Goal: Check status

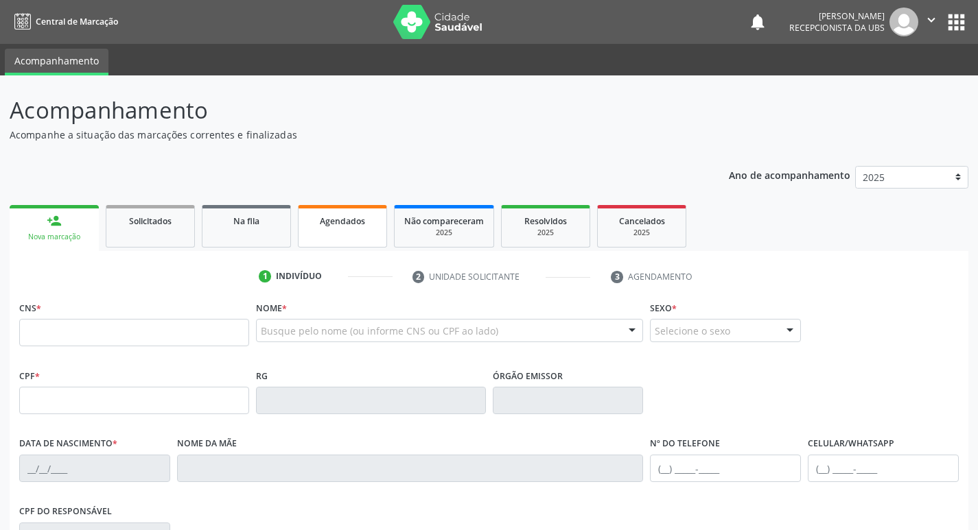
click at [319, 235] on link "Agendados" at bounding box center [342, 226] width 89 height 43
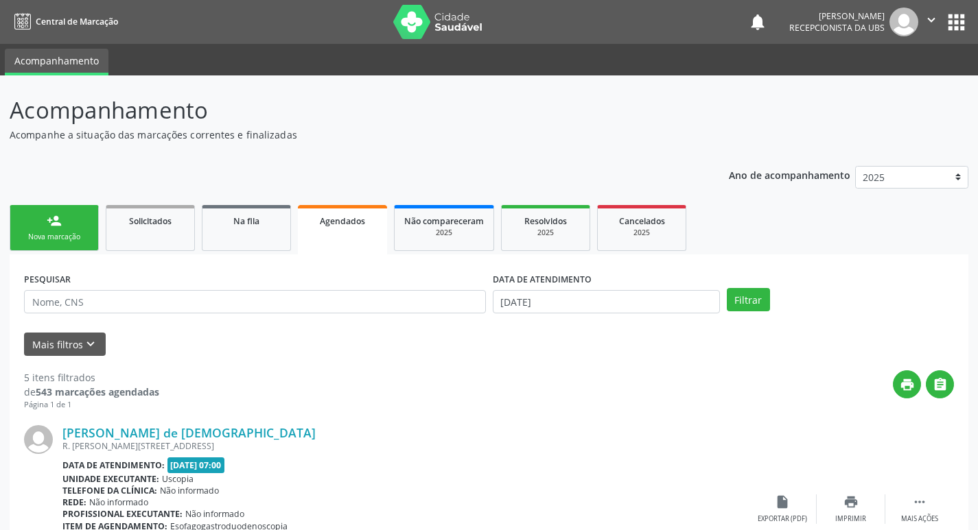
click at [701, 289] on div "DATA DE ATENDIMENTO" at bounding box center [606, 279] width 227 height 21
click at [701, 302] on input "[DATE]" at bounding box center [606, 301] width 227 height 23
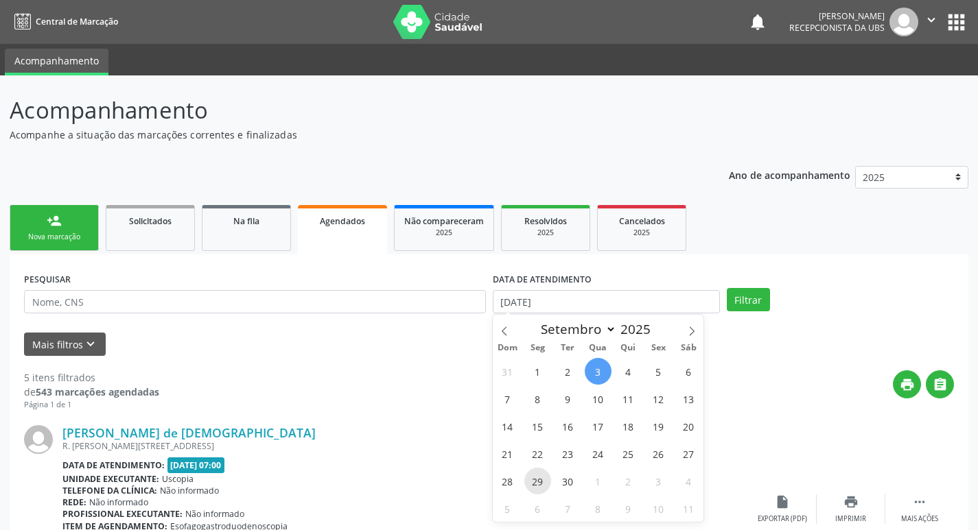
click at [535, 484] on span "29" at bounding box center [537, 481] width 27 height 27
type input "[DATE]"
click at [535, 484] on span "29" at bounding box center [537, 481] width 27 height 27
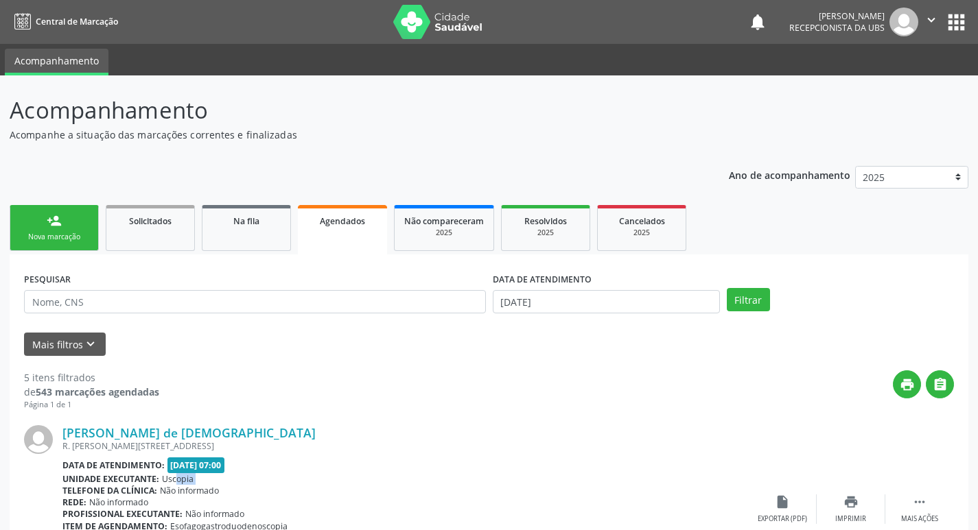
click at [535, 484] on div "Unidade executante: Uscopia" at bounding box center [405, 479] width 686 height 12
click at [755, 301] on button "Filtrar" at bounding box center [748, 299] width 43 height 23
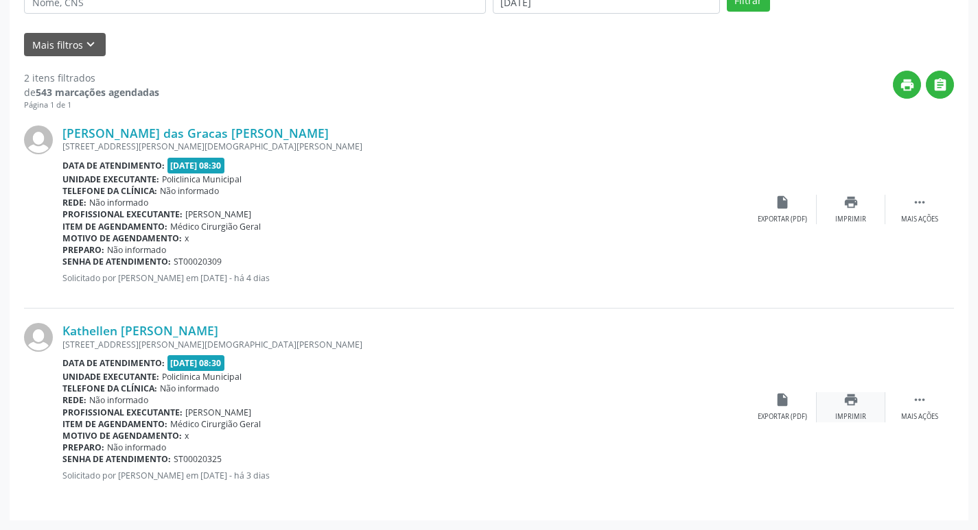
click at [862, 408] on div "print Imprimir" at bounding box center [851, 408] width 69 height 30
